Goal: Task Accomplishment & Management: Manage account settings

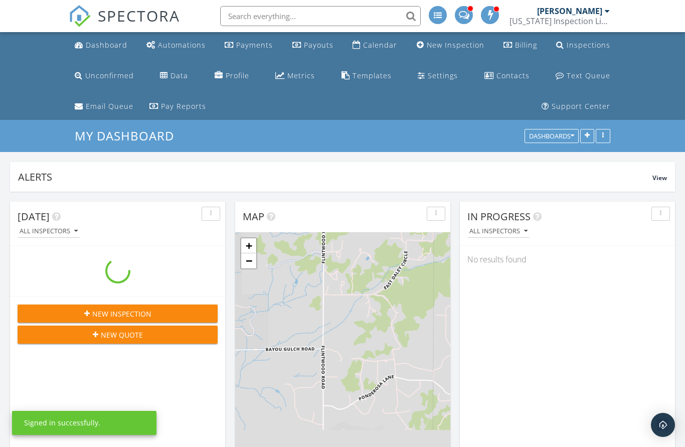
scroll to position [216, 215]
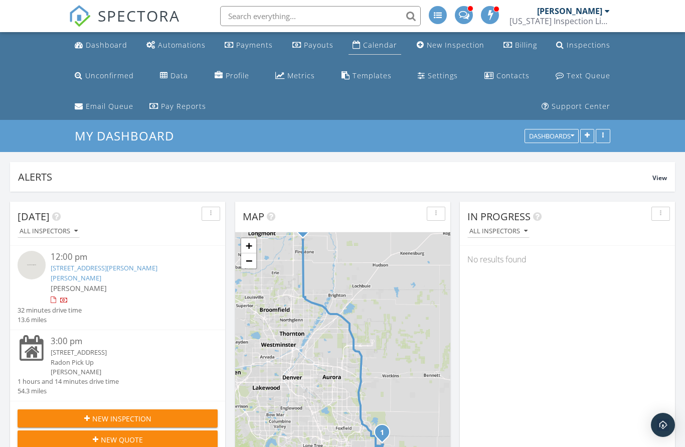
click at [381, 54] on link "Calendar" at bounding box center [374, 45] width 53 height 19
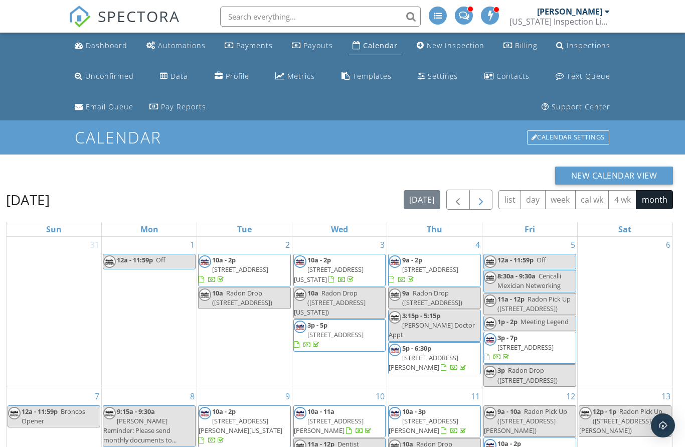
click at [490, 197] on button "button" at bounding box center [481, 199] width 24 height 21
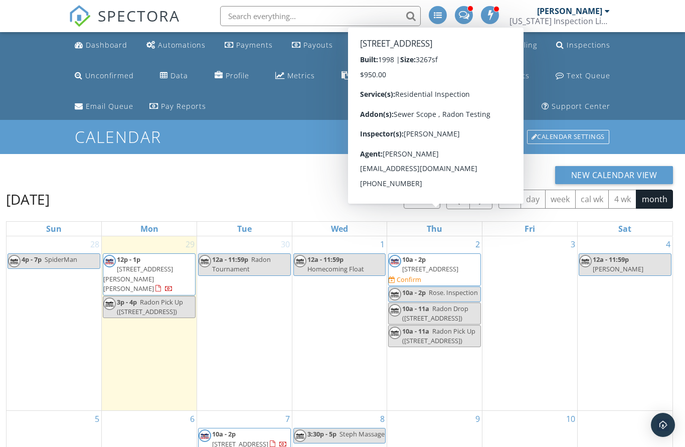
click at [440, 272] on span "[STREET_ADDRESS]" at bounding box center [430, 268] width 56 height 9
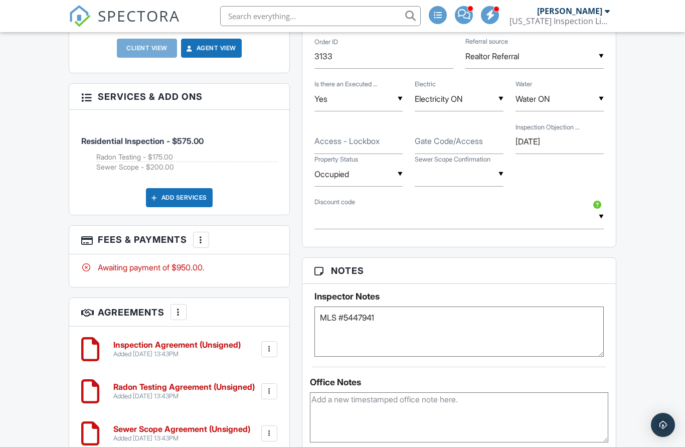
scroll to position [648, 0]
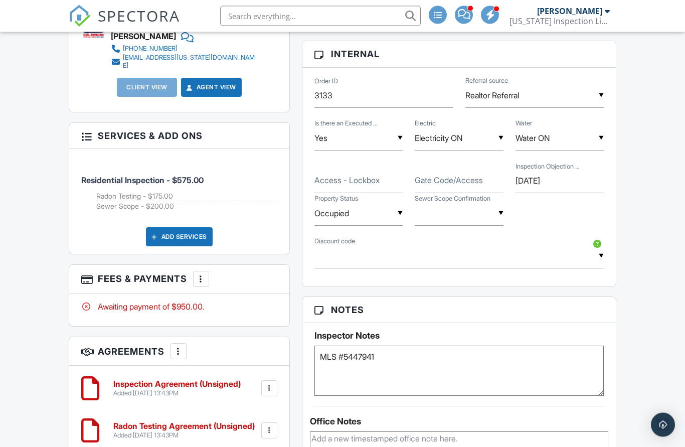
click at [349, 184] on label "Access - Lockbox" at bounding box center [346, 180] width 65 height 11
click at [349, 184] on input "Access - Lockbox" at bounding box center [358, 181] width 88 height 25
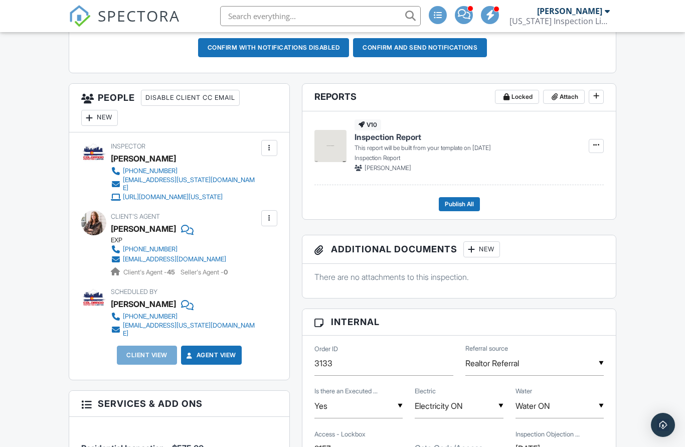
scroll to position [367, 0]
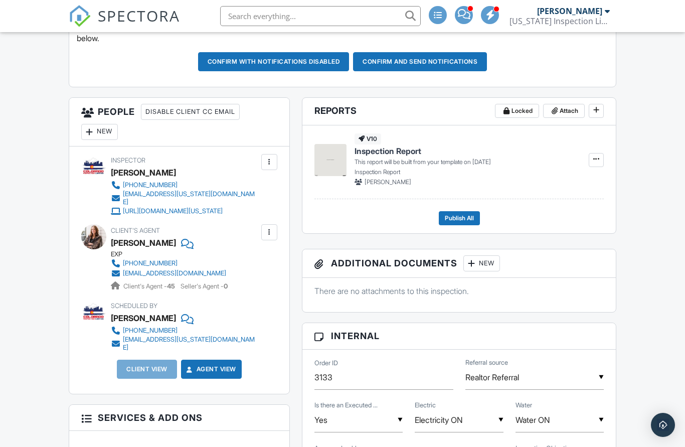
type input "2157"
click at [100, 133] on div "New" at bounding box center [99, 132] width 37 height 16
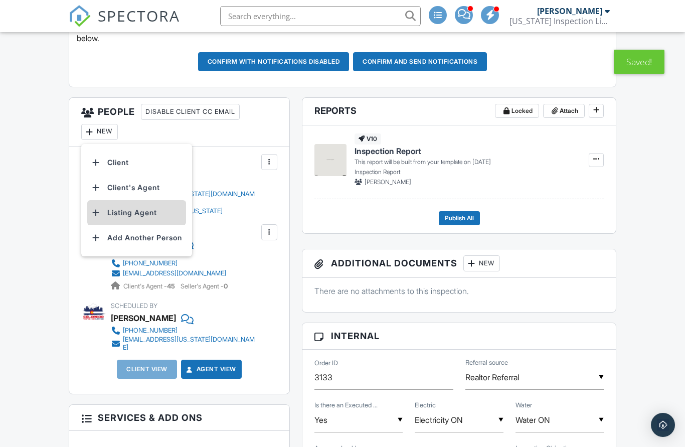
click at [138, 216] on li "Listing Agent" at bounding box center [136, 212] width 99 height 25
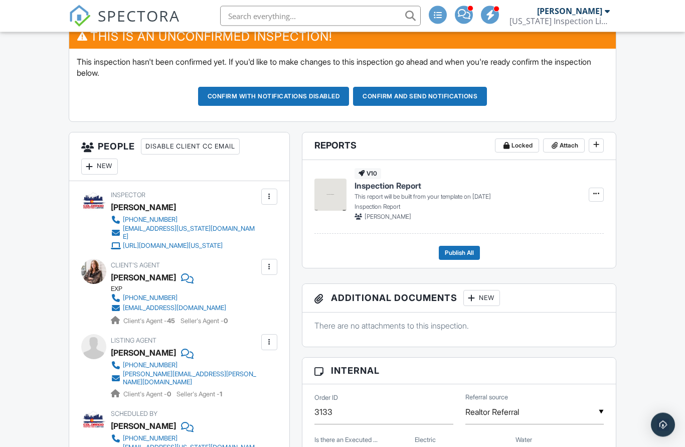
scroll to position [332, 0]
click at [111, 168] on div "New" at bounding box center [99, 166] width 37 height 16
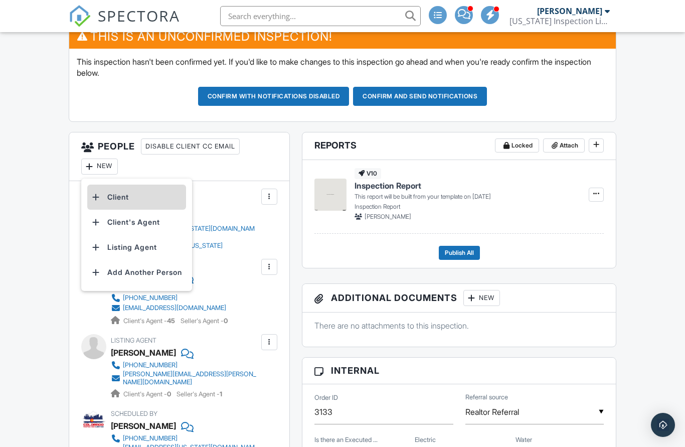
click at [133, 199] on li "Client" at bounding box center [136, 197] width 99 height 25
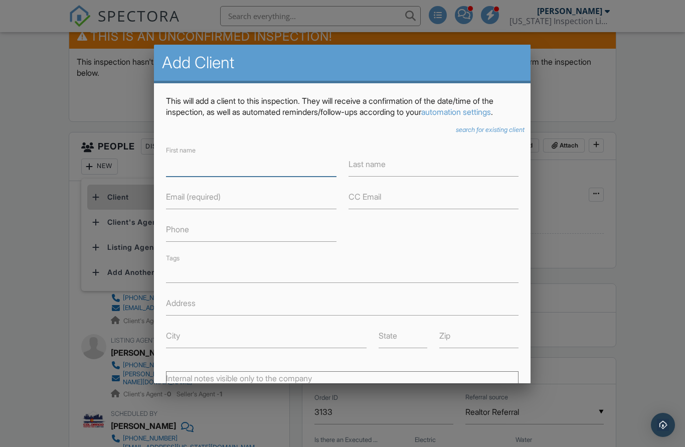
scroll to position [331, 0]
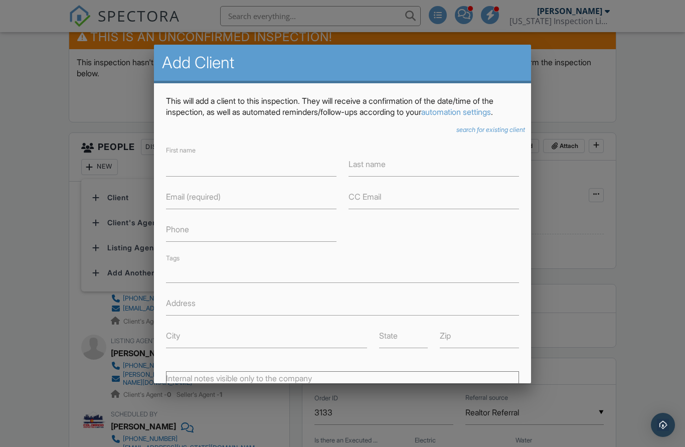
click at [486, 133] on icon "search for existing client" at bounding box center [490, 130] width 69 height 8
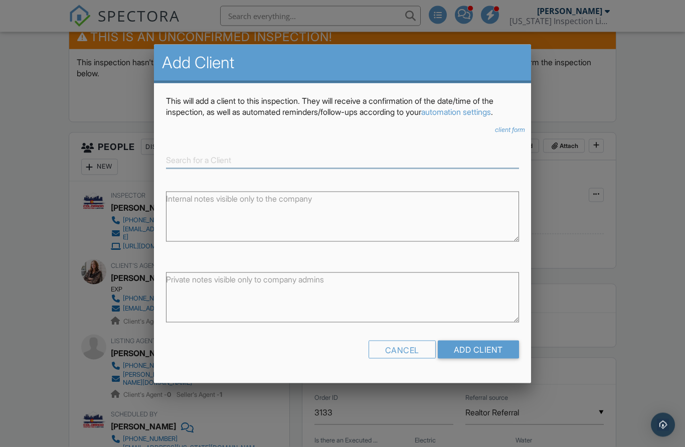
click at [235, 166] on input at bounding box center [342, 160] width 352 height 17
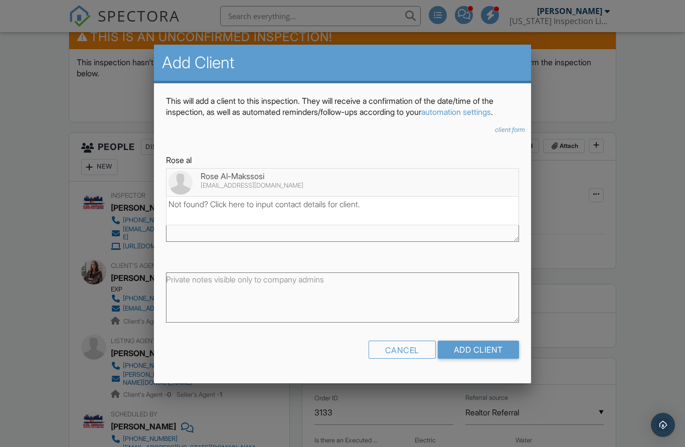
click at [264, 188] on div "[EMAIL_ADDRESS][DOMAIN_NAME]" at bounding box center [341, 186] width 347 height 8
type input "Rose Al-Makssosi"
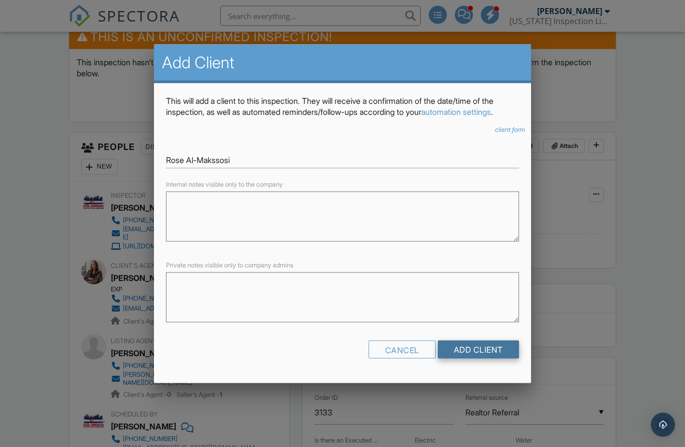
click at [487, 356] on input "Add Client" at bounding box center [478, 349] width 81 height 18
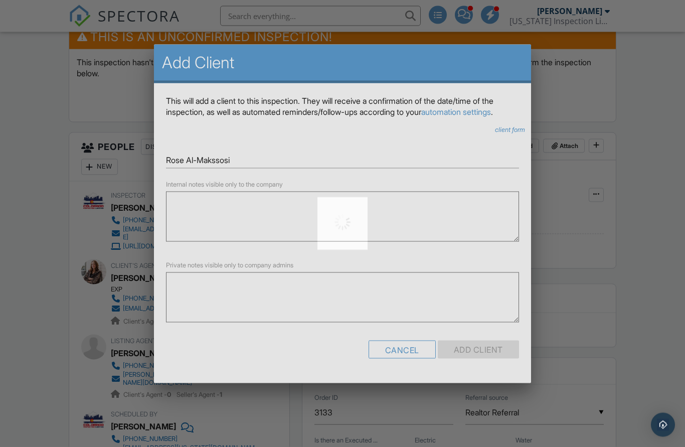
scroll to position [332, 0]
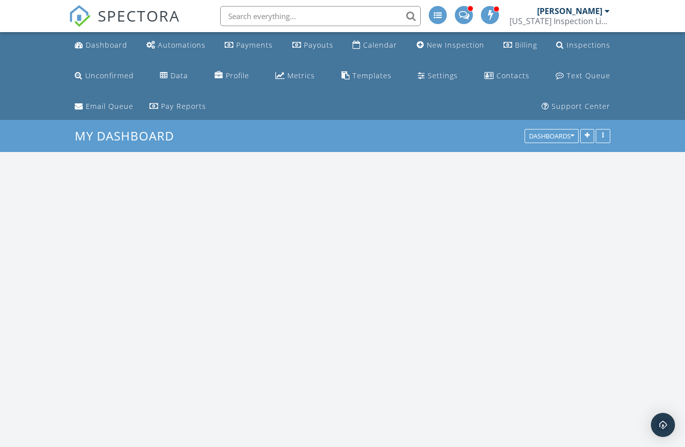
click at [324, 16] on input "text" at bounding box center [320, 16] width 201 height 20
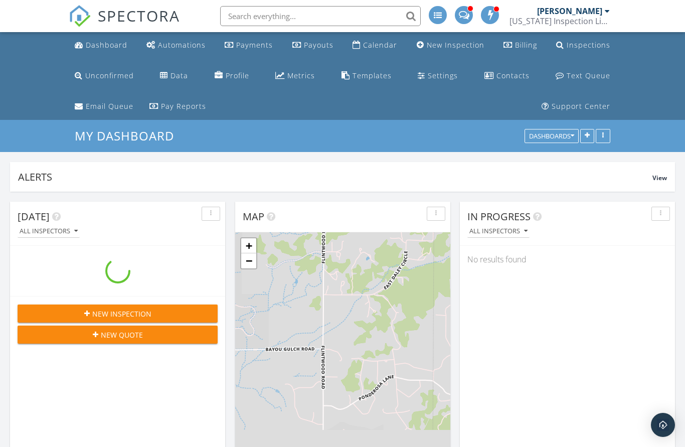
scroll to position [216, 215]
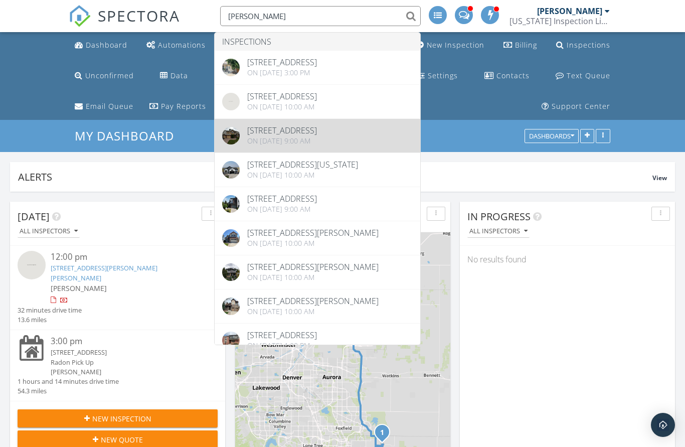
type input "Tracy ellis"
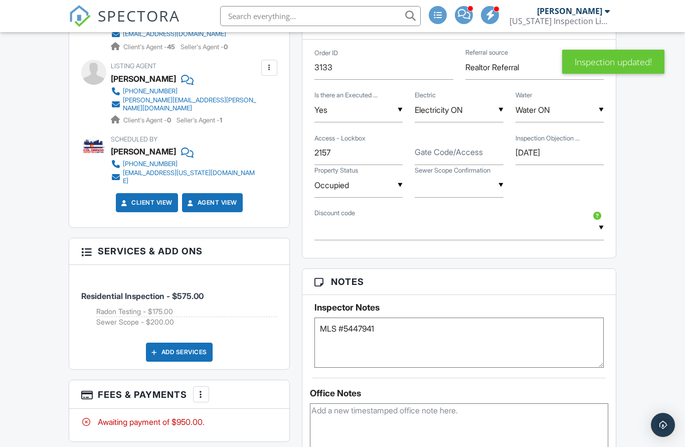
scroll to position [674, 0]
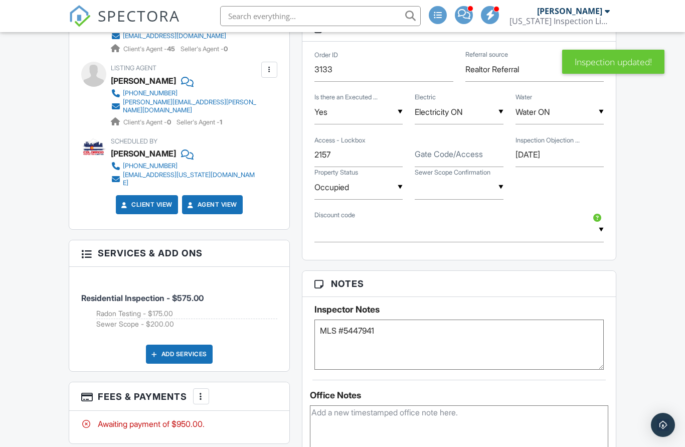
click at [473, 196] on input "text" at bounding box center [459, 187] width 88 height 25
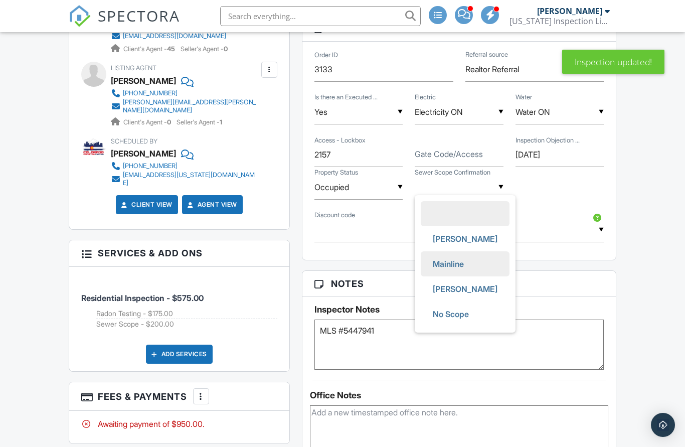
click at [463, 262] on span "Mainline" at bounding box center [448, 263] width 47 height 25
type input "Mainline"
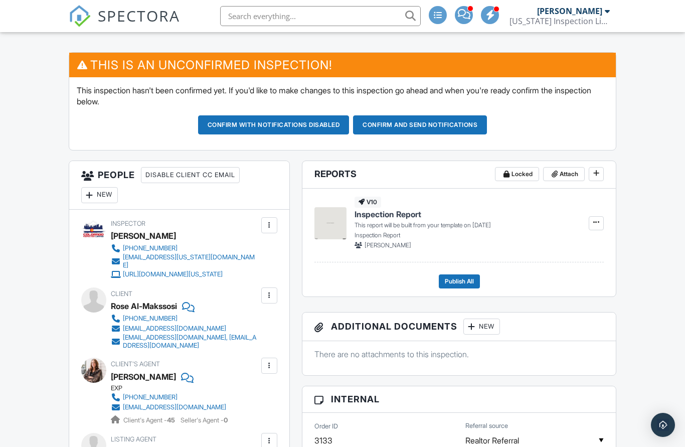
scroll to position [282, 0]
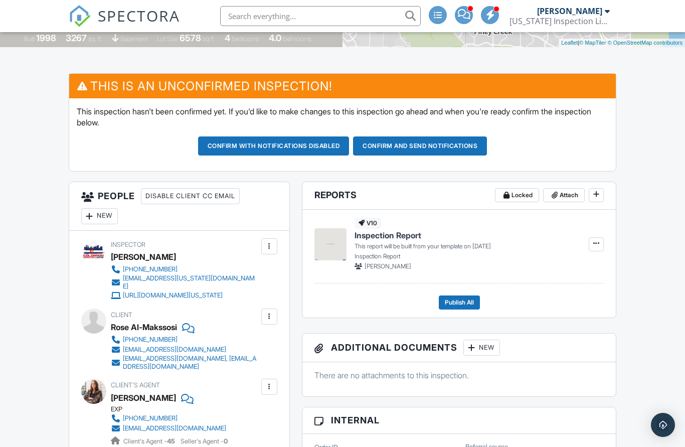
click at [447, 147] on button "Confirm and send notifications" at bounding box center [420, 145] width 134 height 19
